Goal: Communication & Community: Participate in discussion

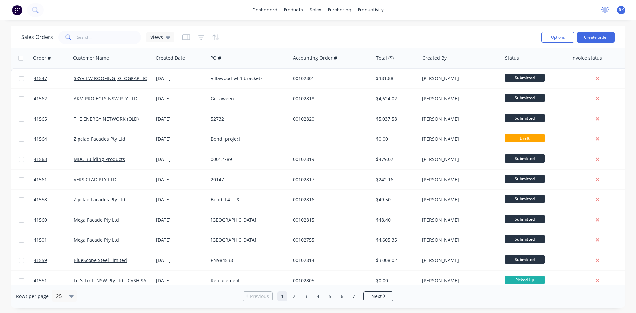
click at [605, 10] on icon at bounding box center [605, 9] width 6 height 5
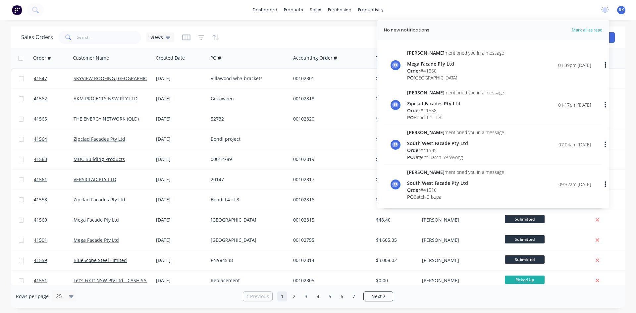
click at [431, 71] on div "Order # 41560" at bounding box center [455, 70] width 97 height 7
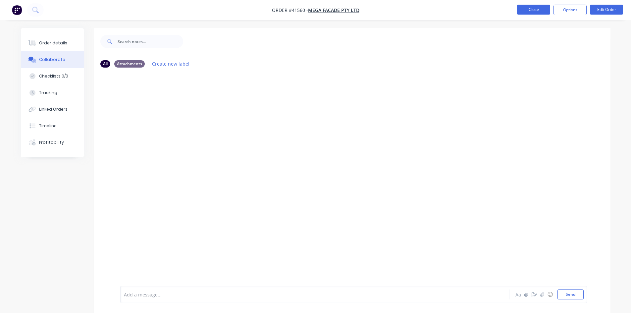
click at [539, 8] on button "Close" at bounding box center [533, 10] width 33 height 10
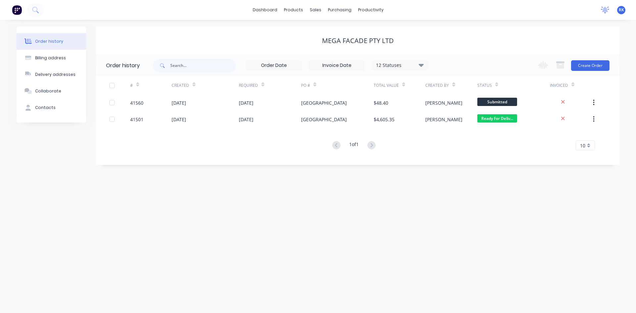
click at [602, 7] on icon at bounding box center [605, 10] width 8 height 7
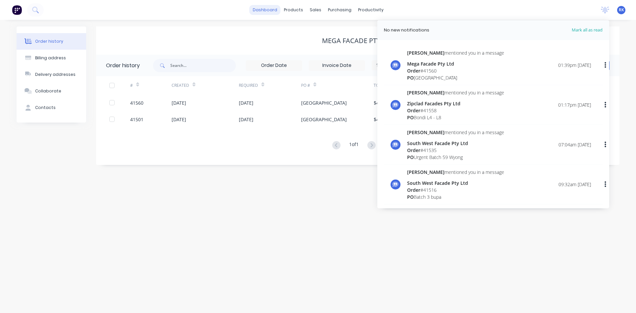
click at [259, 11] on link "dashboard" at bounding box center [264, 10] width 31 height 10
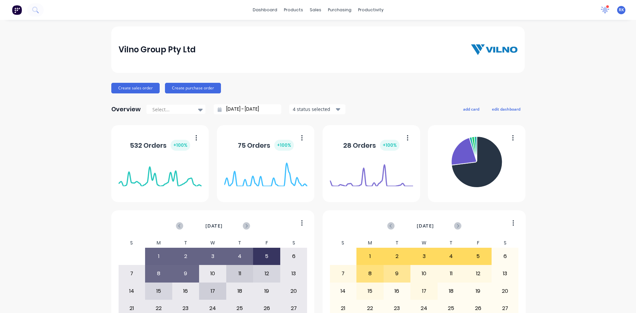
click at [600, 13] on icon at bounding box center [604, 9] width 9 height 7
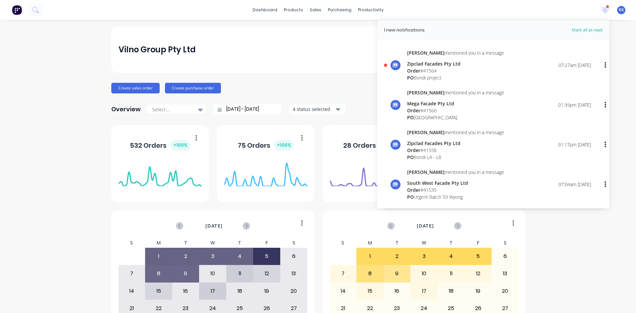
click at [425, 69] on div "Order # 41564" at bounding box center [455, 70] width 97 height 7
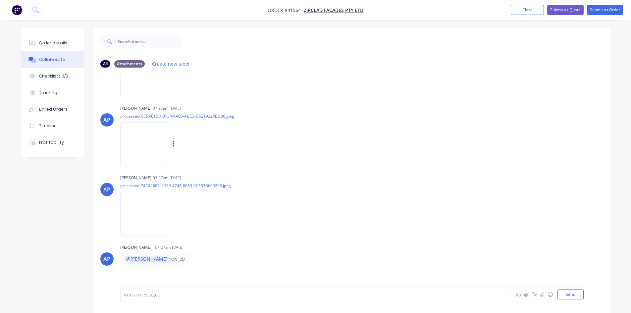
scroll to position [69, 0]
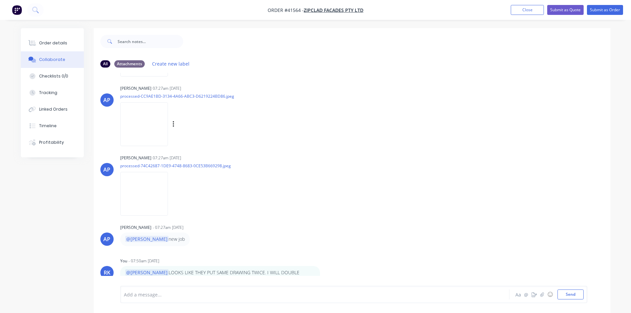
click at [146, 121] on img at bounding box center [144, 123] width 48 height 43
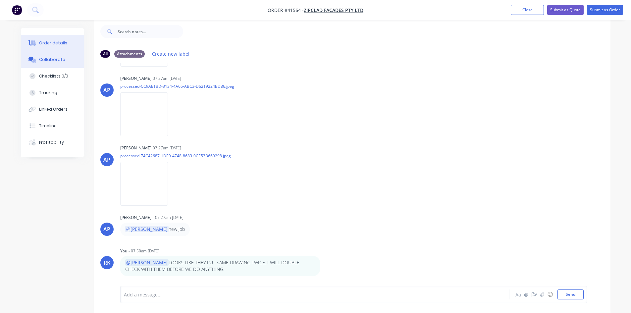
click at [61, 41] on div "Order details" at bounding box center [53, 43] width 28 height 6
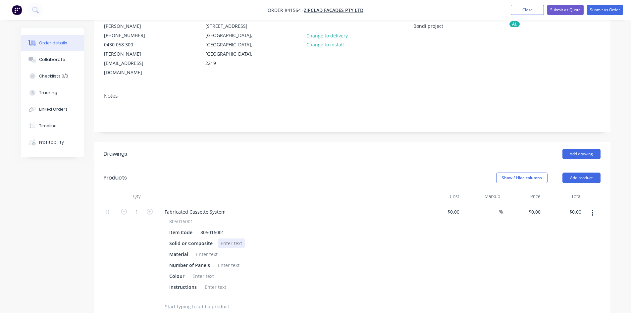
scroll to position [76, 0]
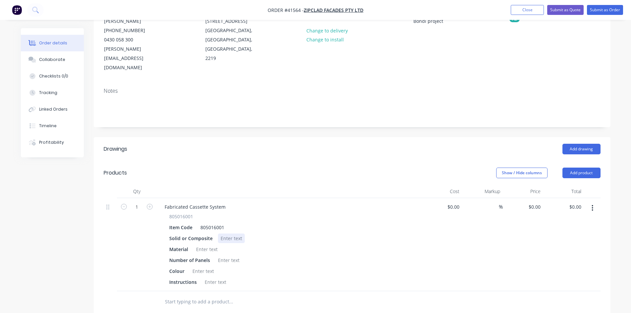
click at [231, 233] on div at bounding box center [231, 238] width 27 height 10
click at [204, 244] on div at bounding box center [206, 249] width 27 height 10
click at [229, 255] on div at bounding box center [228, 260] width 27 height 10
click at [201, 266] on div at bounding box center [203, 271] width 27 height 10
click at [211, 277] on div at bounding box center [215, 282] width 27 height 10
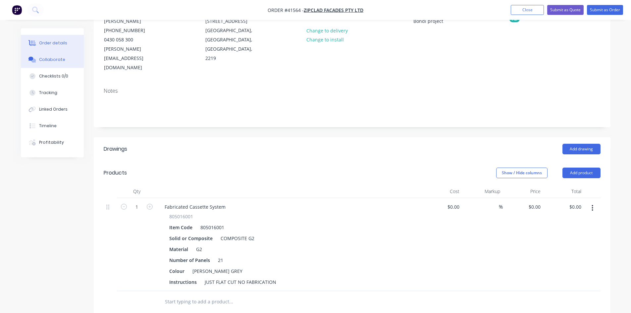
click at [53, 59] on div "Collaborate" at bounding box center [52, 60] width 26 height 6
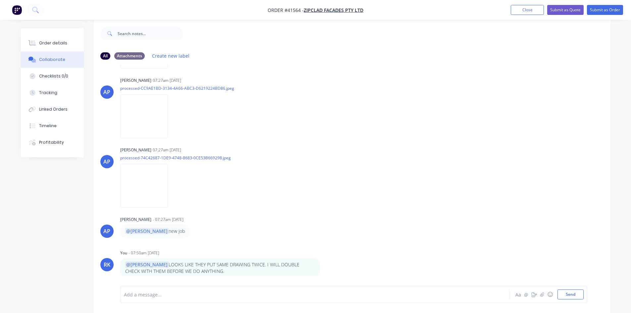
scroll to position [10, 0]
click at [151, 294] on div at bounding box center [296, 294] width 344 height 7
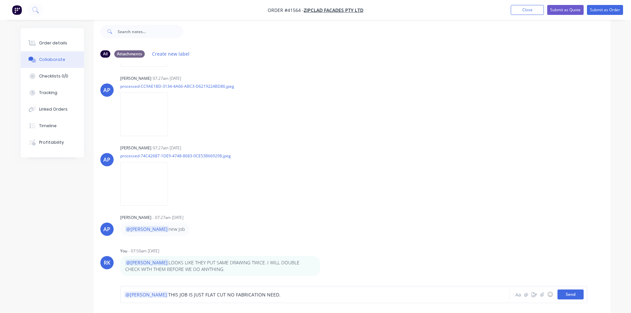
click at [574, 293] on button "Send" at bounding box center [570, 294] width 26 height 10
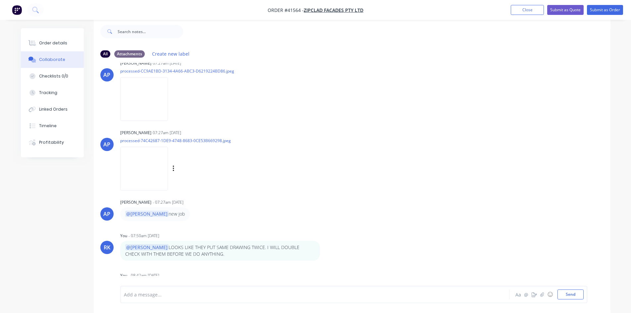
scroll to position [102, 0]
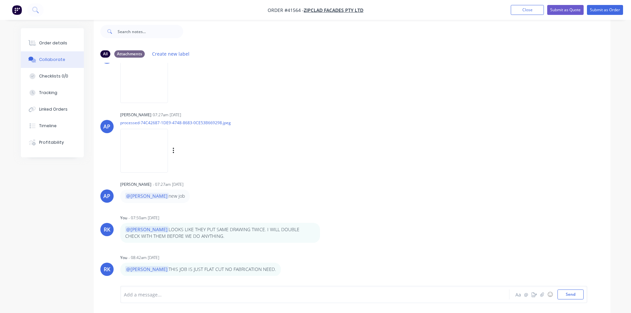
click at [473, 160] on div "AP Angela Perez 07:27am 08/09/25 processed-74C42687-1DE9-4748-8683-0CE53B669298…" at bounding box center [352, 140] width 516 height 60
click at [529, 9] on button "Close" at bounding box center [526, 10] width 33 height 10
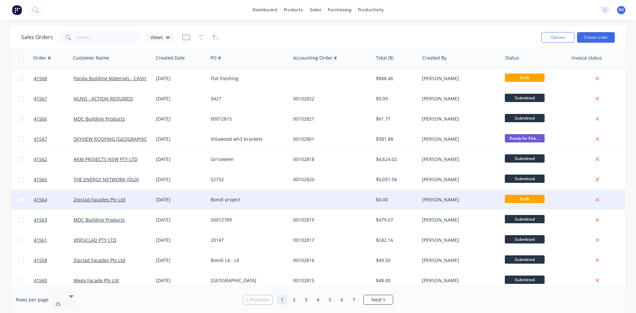
click at [232, 200] on div "Bondi project" at bounding box center [247, 199] width 73 height 7
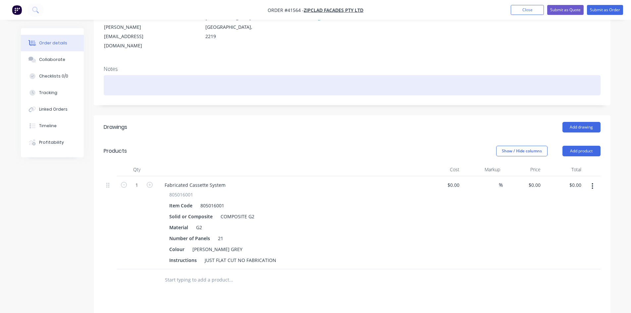
scroll to position [99, 0]
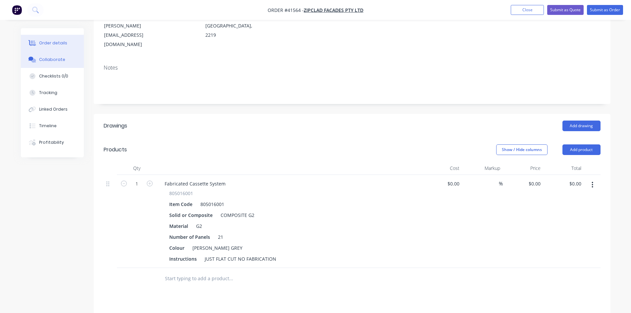
click at [56, 59] on div "Collaborate" at bounding box center [52, 60] width 26 height 6
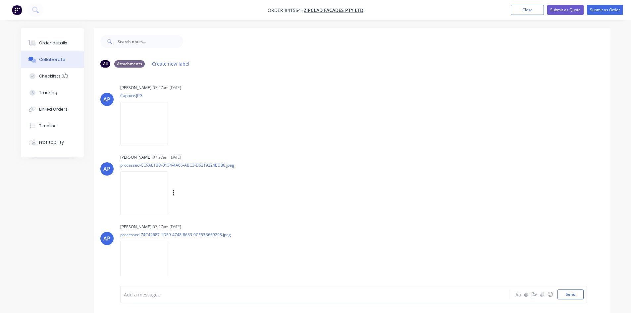
click at [154, 188] on img at bounding box center [144, 192] width 48 height 43
